Goal: Information Seeking & Learning: Check status

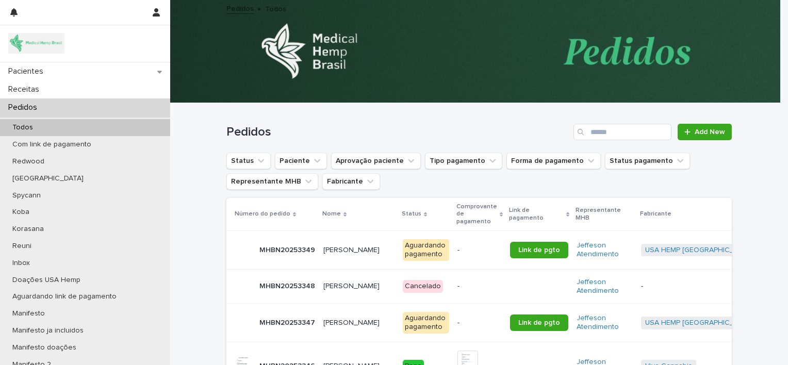
scroll to position [72, 0]
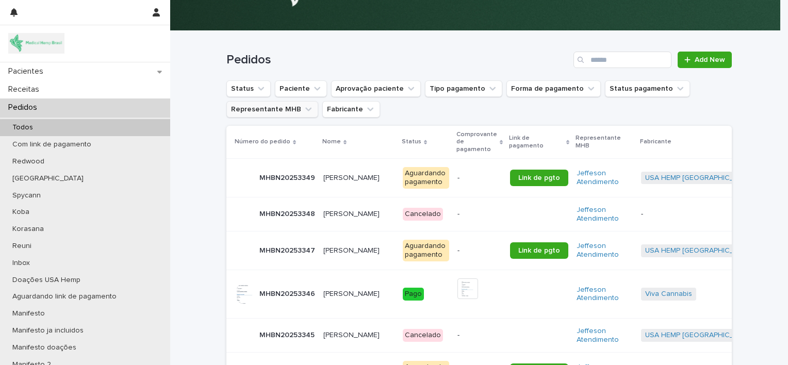
click at [270, 107] on button "Representante MHB" at bounding box center [272, 109] width 92 height 16
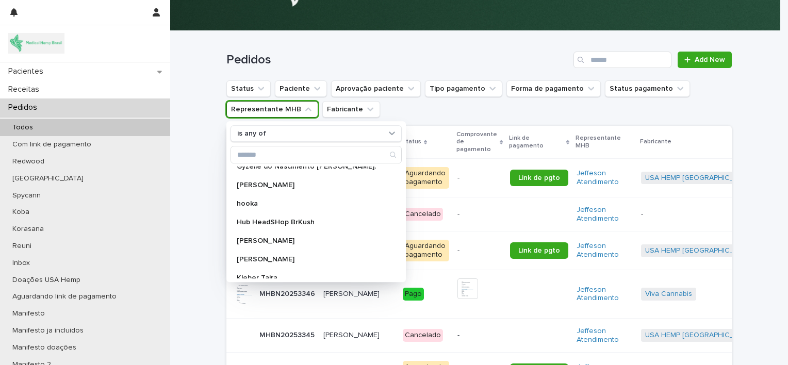
scroll to position [422, 0]
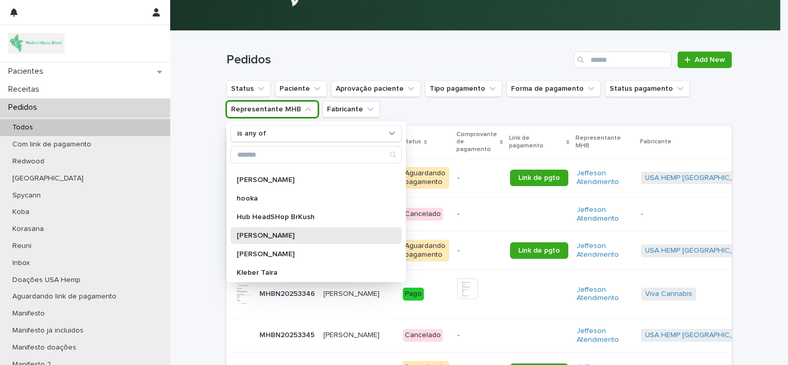
click at [285, 233] on p "[PERSON_NAME]" at bounding box center [311, 235] width 148 height 7
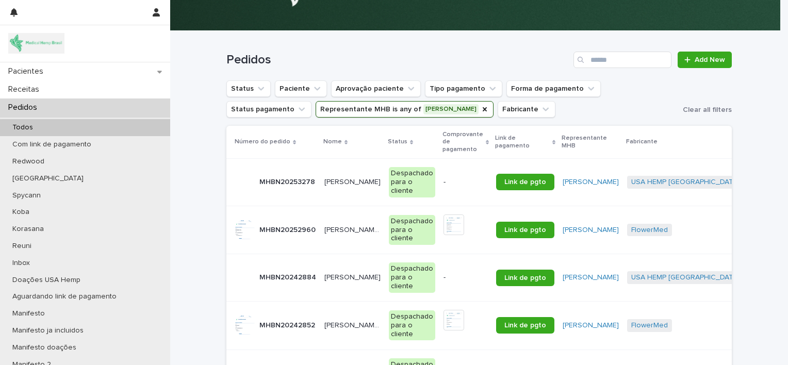
click at [344, 181] on p "[PERSON_NAME]" at bounding box center [353, 181] width 58 height 11
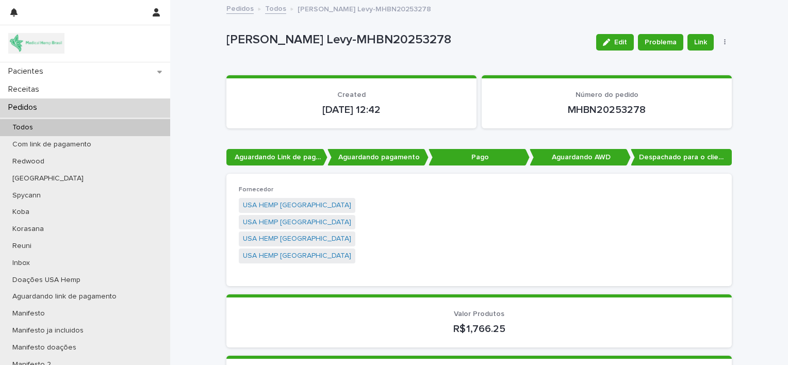
click at [109, 107] on div "Pedidos" at bounding box center [85, 107] width 170 height 18
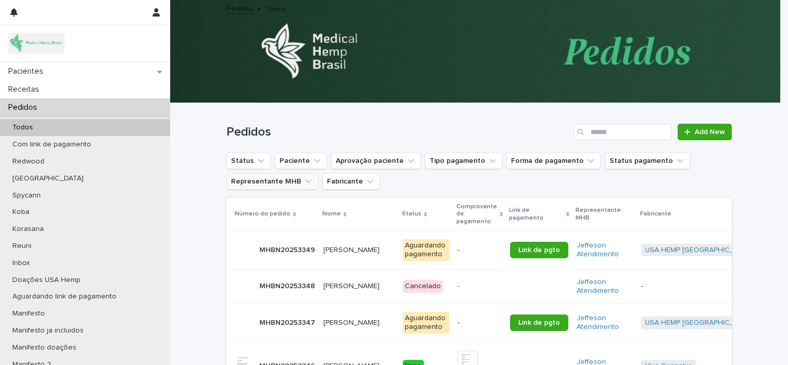
click at [275, 178] on button "Representante MHB" at bounding box center [272, 181] width 92 height 16
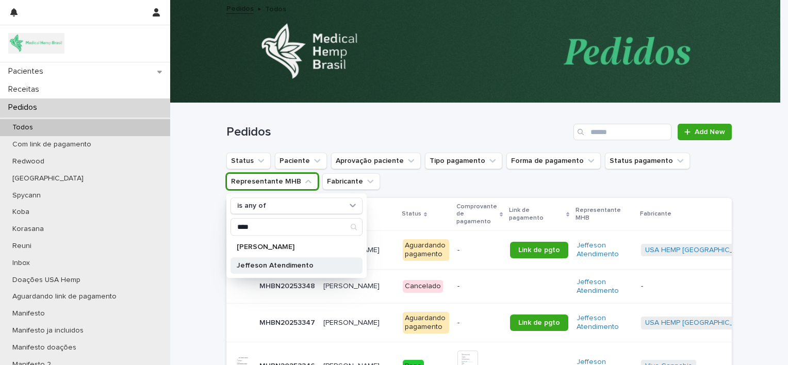
type input "****"
click at [291, 266] on p "Jeffeson Atendimento" at bounding box center [291, 265] width 109 height 7
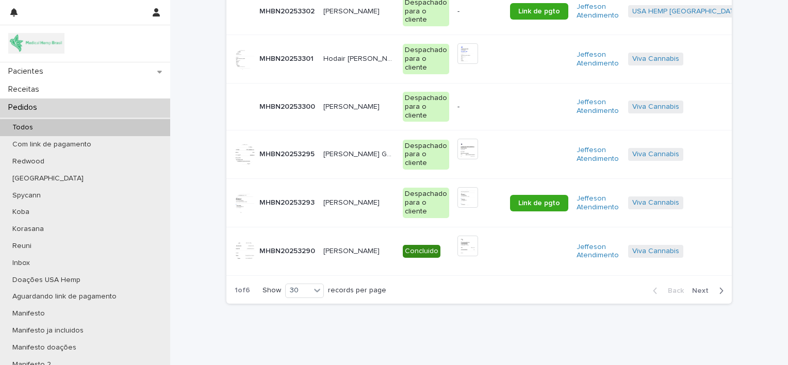
scroll to position [1347, 0]
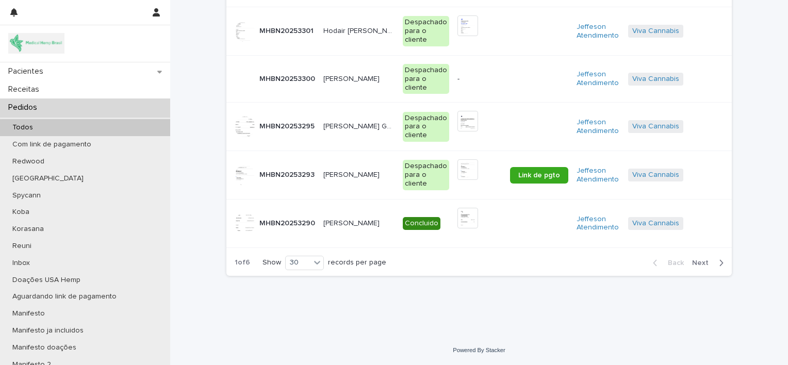
click at [703, 260] on span "Next" at bounding box center [703, 262] width 23 height 7
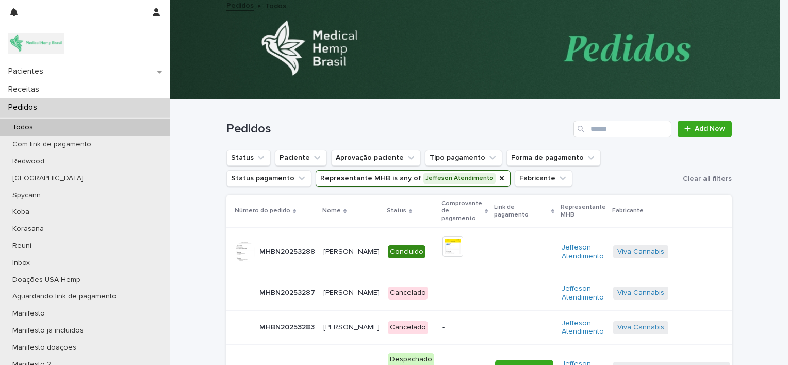
scroll to position [3, 0]
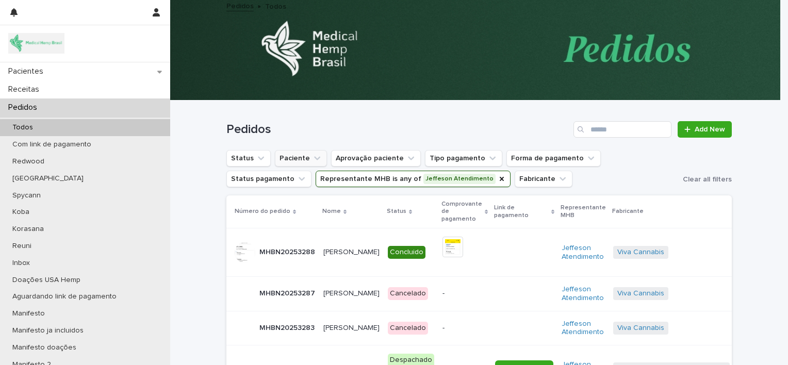
click at [293, 160] on button "Paciente" at bounding box center [301, 158] width 52 height 16
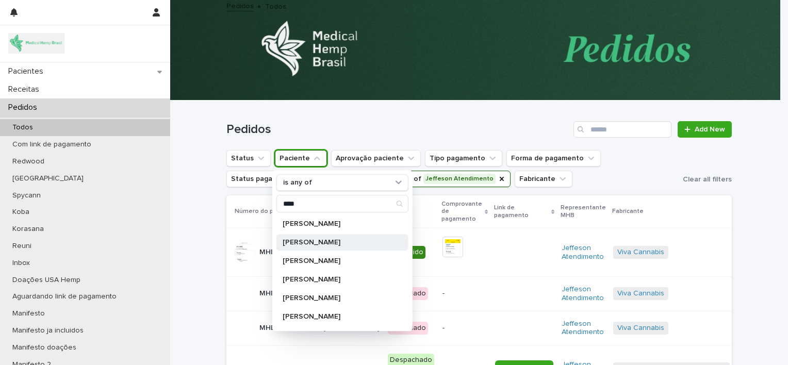
type input "****"
click at [316, 244] on p "[PERSON_NAME]" at bounding box center [336, 242] width 109 height 7
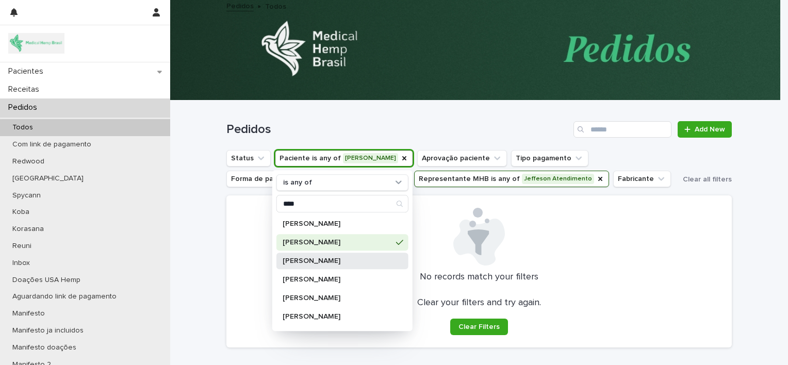
click at [374, 260] on p "[PERSON_NAME]" at bounding box center [336, 260] width 109 height 7
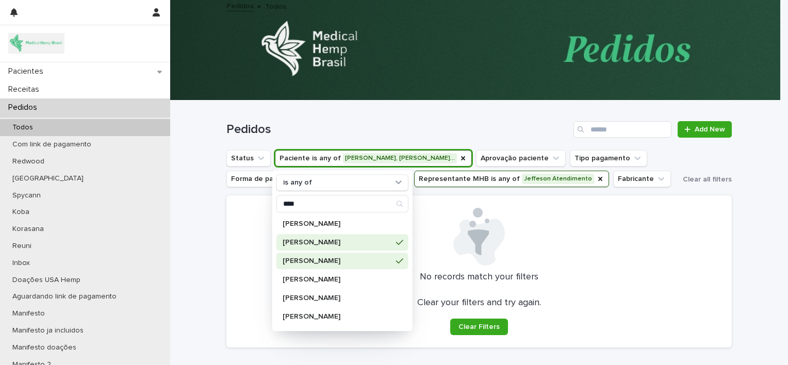
click at [216, 306] on div "Loading... Saving… Loading... Saving… Pedidos Add New Status Paciente is any of…" at bounding box center [479, 254] width 618 height 307
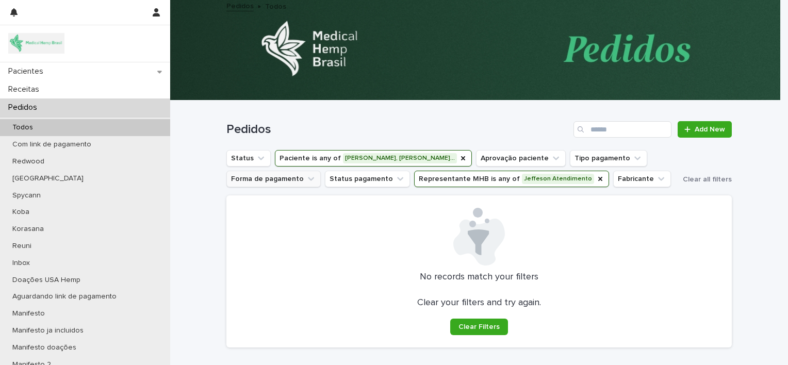
click at [306, 177] on icon "Forma de pagamento" at bounding box center [311, 179] width 10 height 10
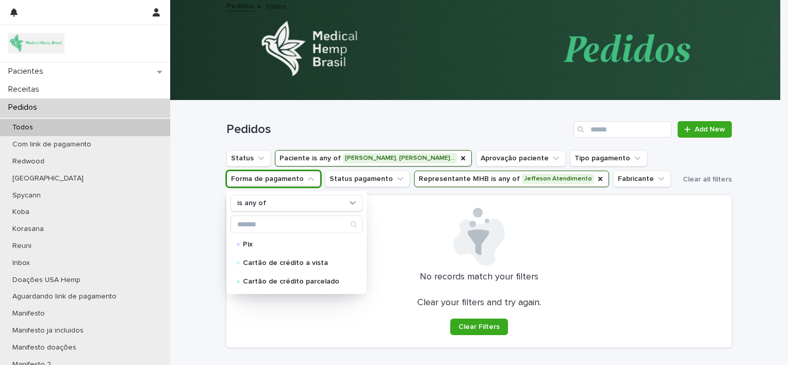
click at [491, 179] on button "Representante MHB is any of Jeffeson Atendimento" at bounding box center [511, 179] width 195 height 16
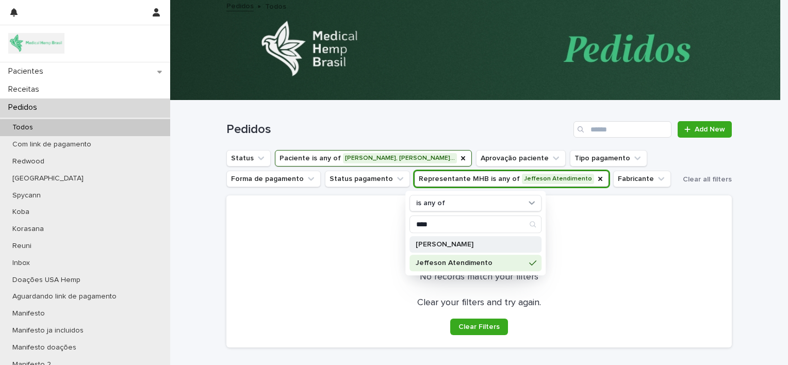
type input "****"
click at [473, 246] on p "[PERSON_NAME]" at bounding box center [469, 244] width 109 height 7
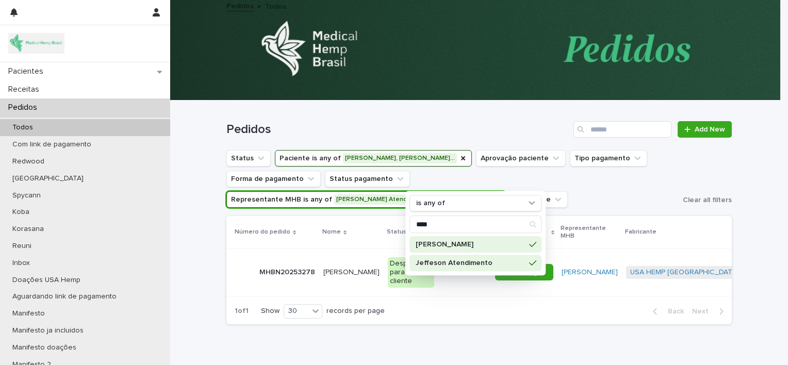
click at [581, 320] on div "Loading... Saving… Loading... Saving… Pedidos Add New Status Paciente is any of…" at bounding box center [478, 230] width 515 height 258
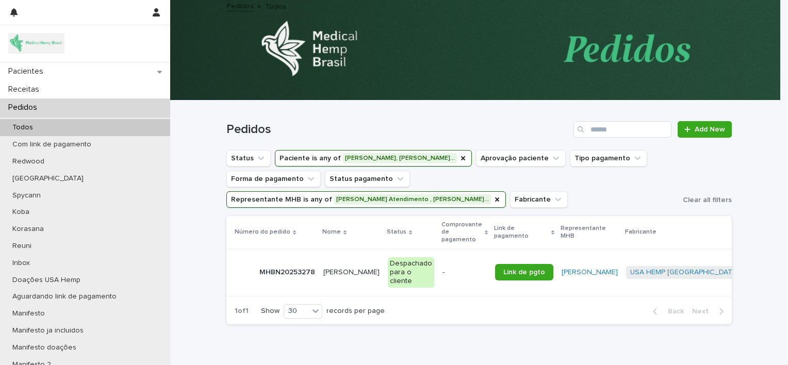
click at [438, 252] on td "-" at bounding box center [464, 272] width 53 height 47
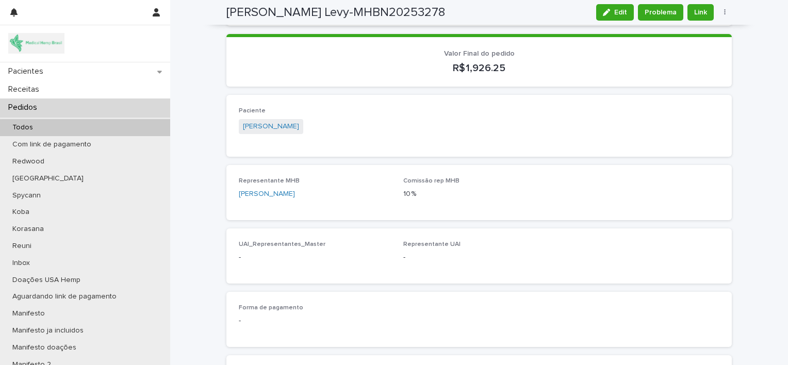
scroll to position [357, 0]
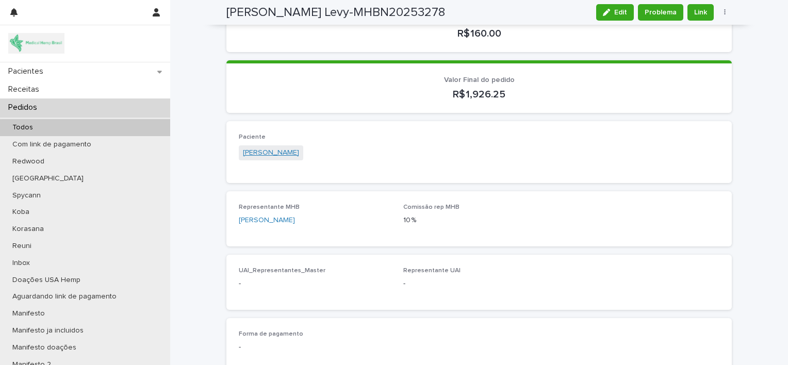
click at [278, 145] on span "[PERSON_NAME]" at bounding box center [271, 152] width 64 height 15
click at [278, 147] on link "[PERSON_NAME]" at bounding box center [271, 152] width 56 height 11
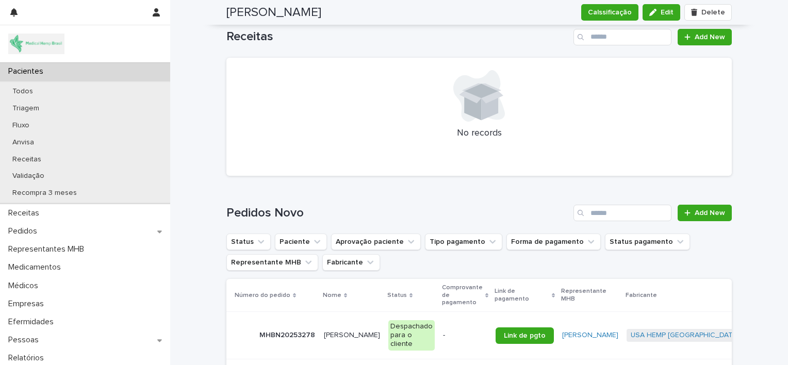
scroll to position [1398, 0]
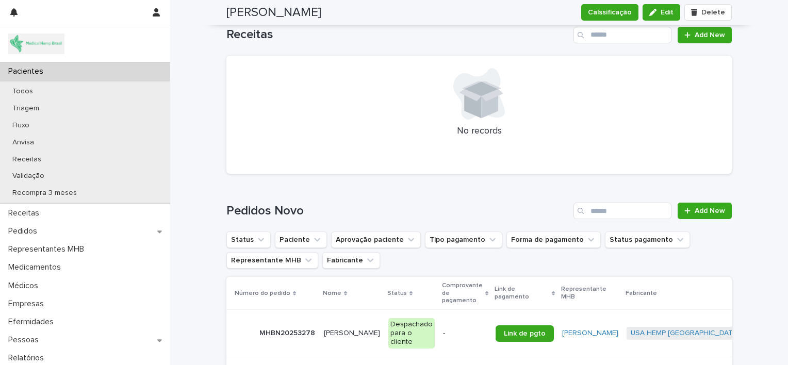
click at [338, 328] on p "[PERSON_NAME]" at bounding box center [353, 332] width 58 height 11
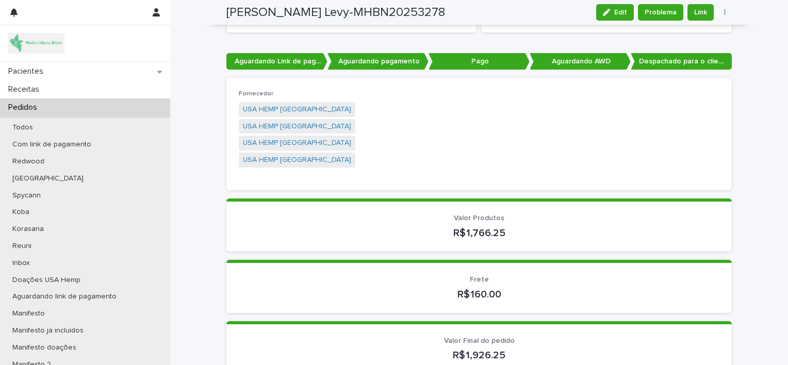
scroll to position [92, 0]
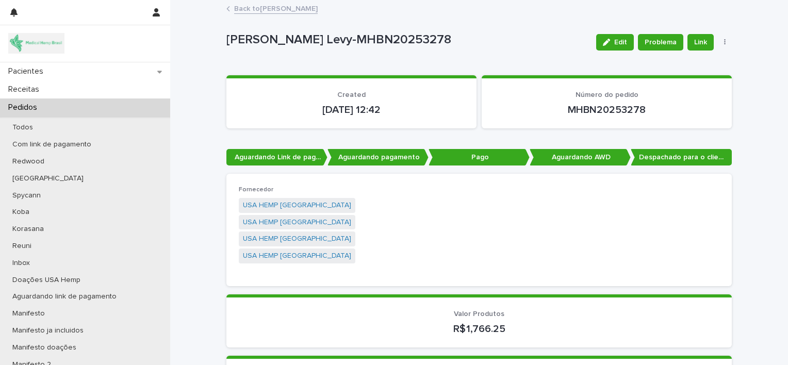
drag, startPoint x: 0, startPoint y: 0, endPoint x: 266, endPoint y: 8, distance: 266.1
click at [266, 8] on link "Back to Dora Guarita Levy" at bounding box center [276, 8] width 84 height 12
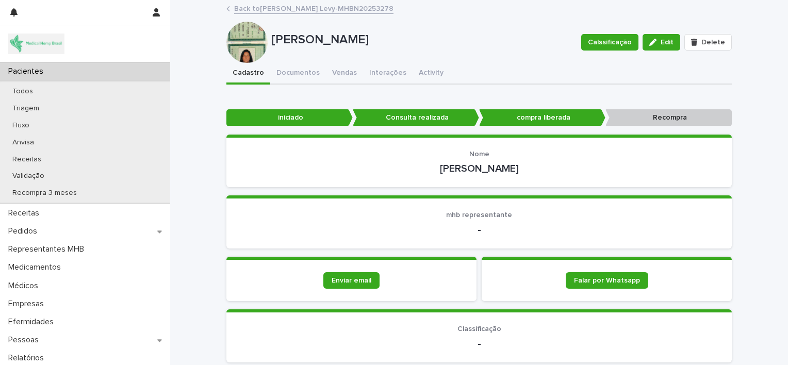
click at [277, 8] on link "Back to Dora Guarita Levy-MHBN20253278" at bounding box center [313, 8] width 159 height 12
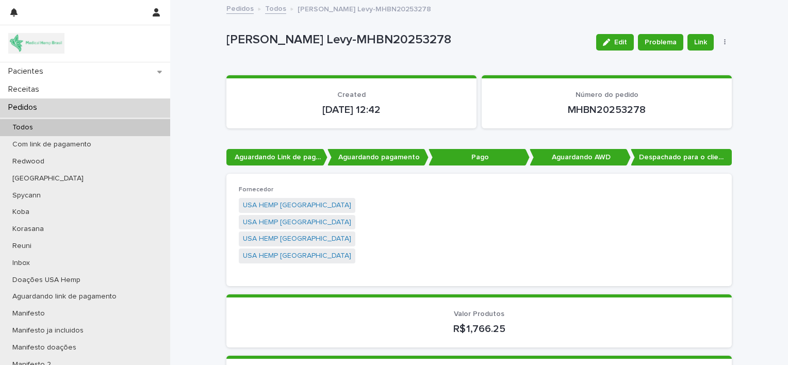
click at [270, 9] on link "Todos" at bounding box center [275, 8] width 21 height 12
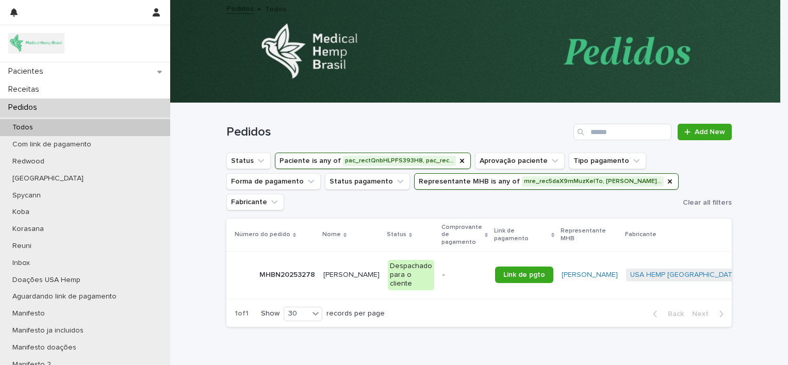
click at [415, 159] on button "Paciente is any of pac_rectQnbHLPFS393H8, pac_rec…" at bounding box center [373, 161] width 196 height 16
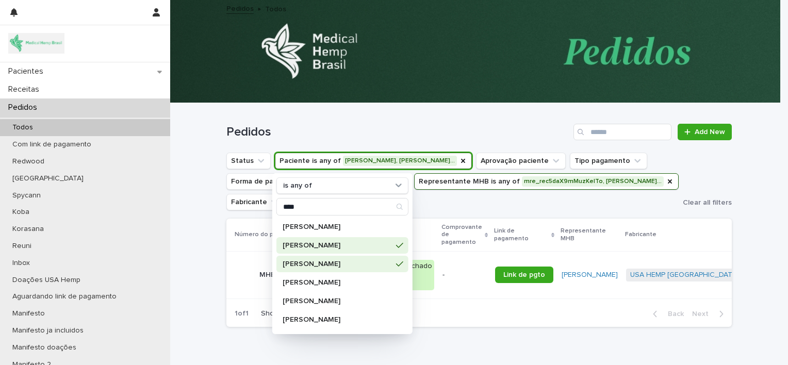
type input "****"
click at [303, 265] on p "[PERSON_NAME]" at bounding box center [336, 263] width 109 height 7
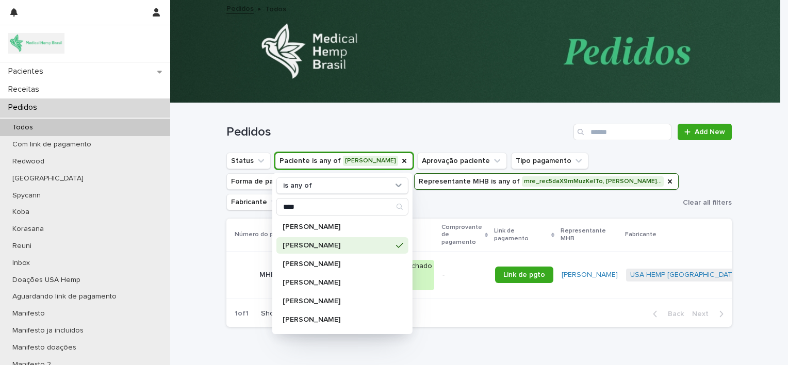
click at [332, 249] on div "[PERSON_NAME]" at bounding box center [342, 245] width 132 height 16
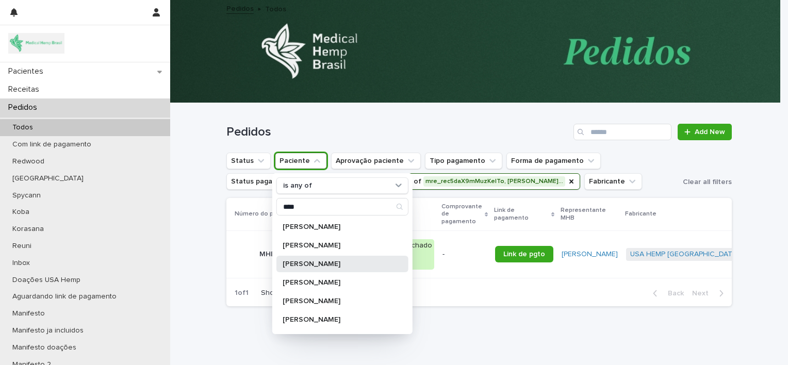
click at [313, 259] on div "[PERSON_NAME]" at bounding box center [342, 264] width 132 height 16
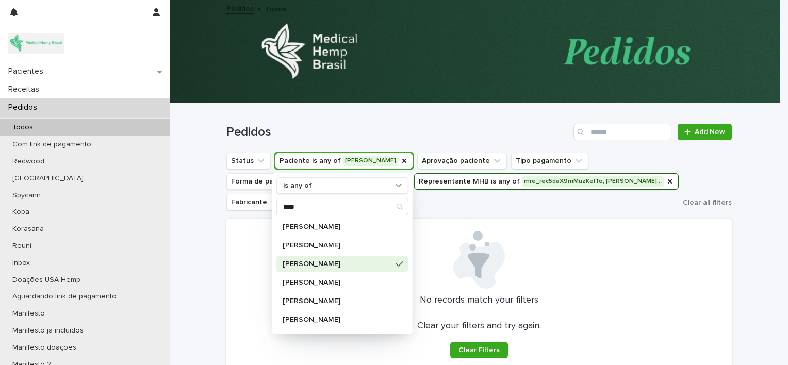
click at [200, 277] on div "Loading... Saving… Loading... Saving… Pedidos Add New Status Paciente is any of…" at bounding box center [479, 266] width 618 height 327
